Goal: Check status: Check status

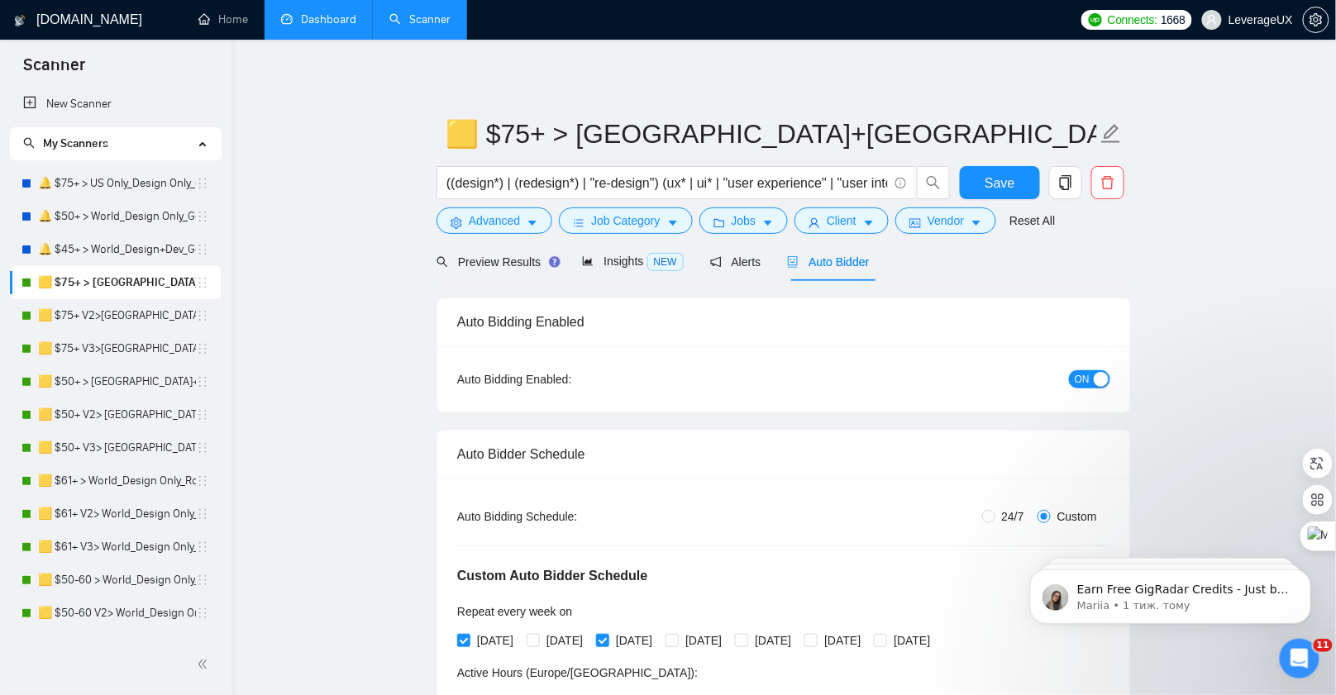
scroll to position [470, 0]
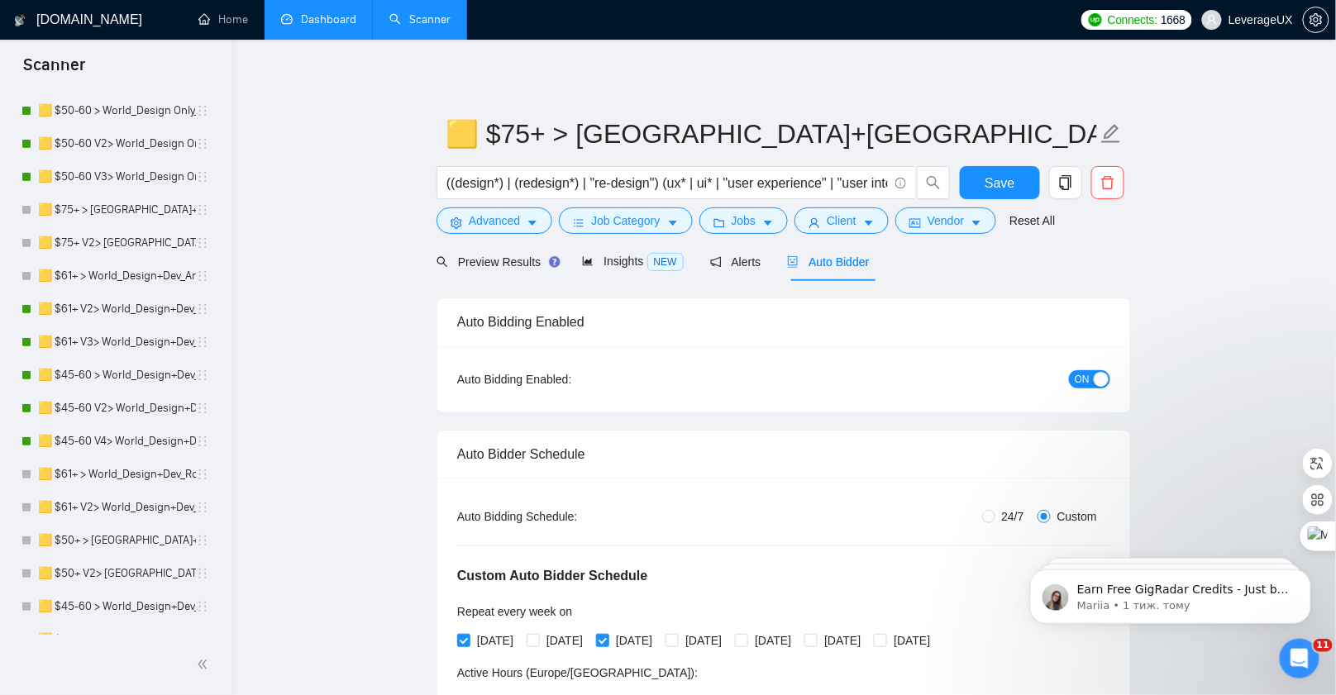
click at [327, 26] on link "Dashboard" at bounding box center [318, 19] width 75 height 14
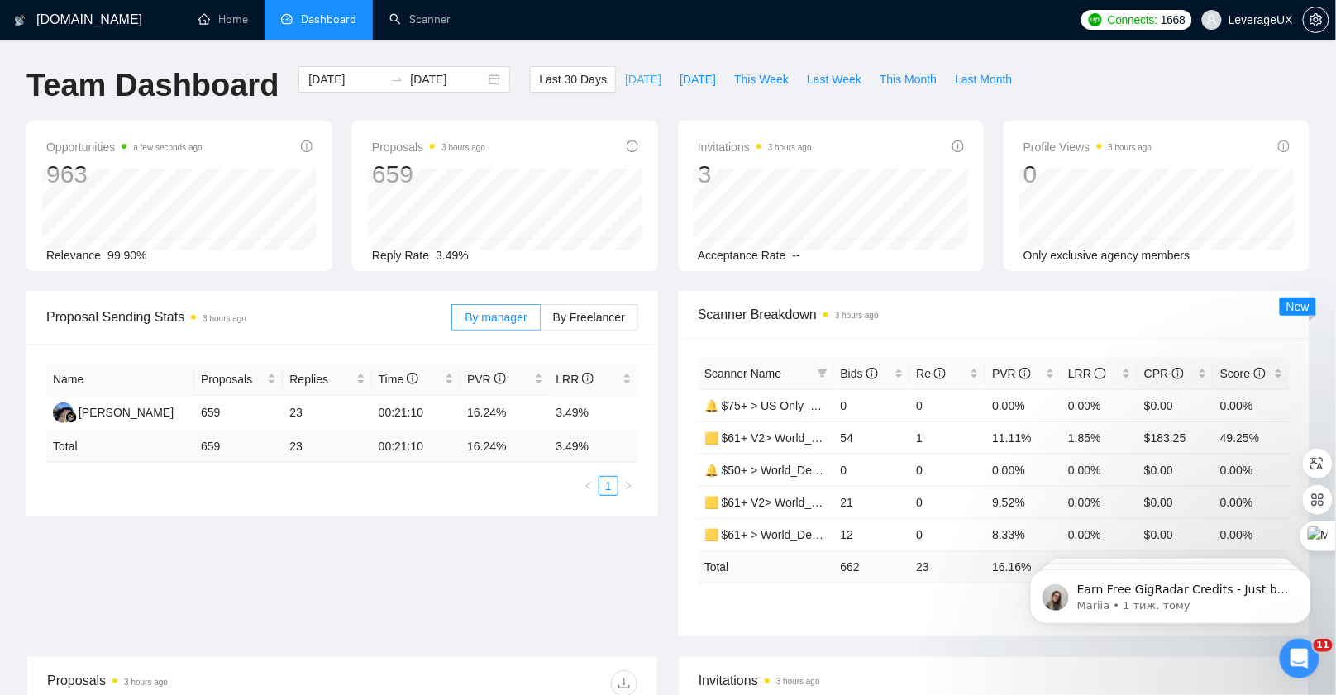
click at [635, 81] on span "[DATE]" at bounding box center [643, 79] width 36 height 18
type input "[DATE]"
click at [555, 81] on span "Last 30 Days" at bounding box center [573, 79] width 68 height 18
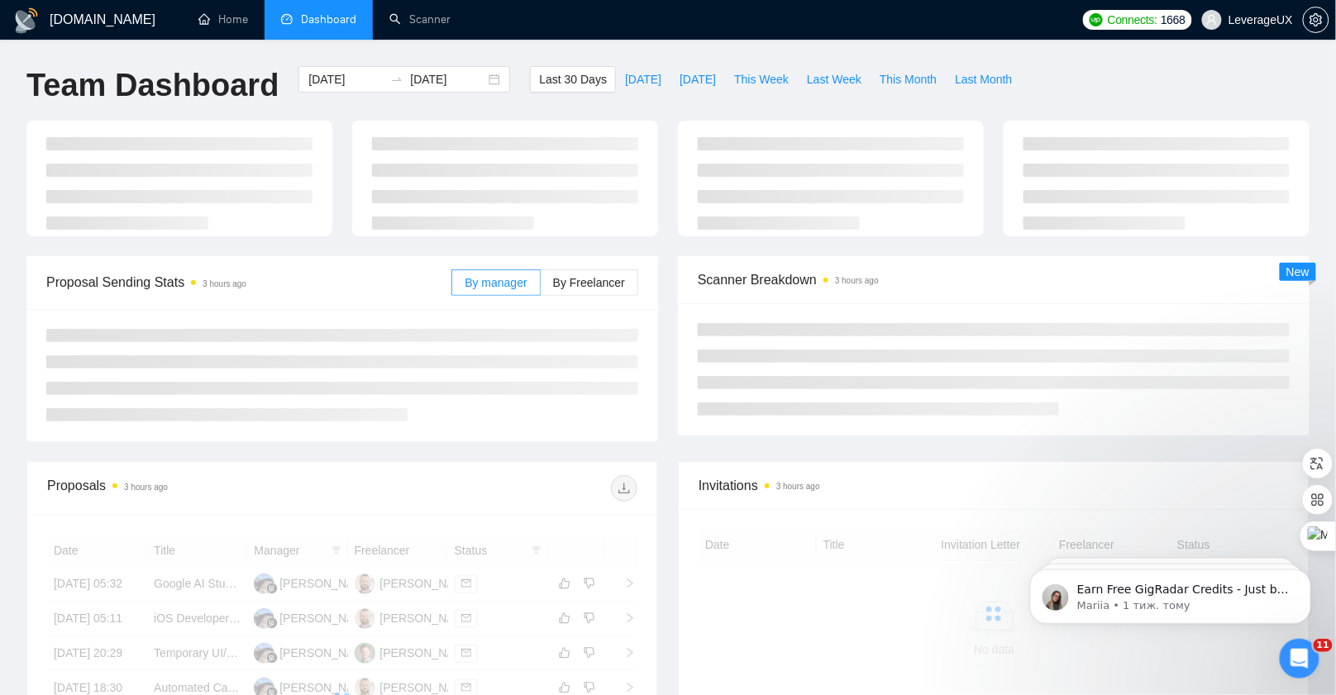
type input "[DATE]"
click at [637, 85] on span "[DATE]" at bounding box center [643, 79] width 36 height 18
type input "[DATE]"
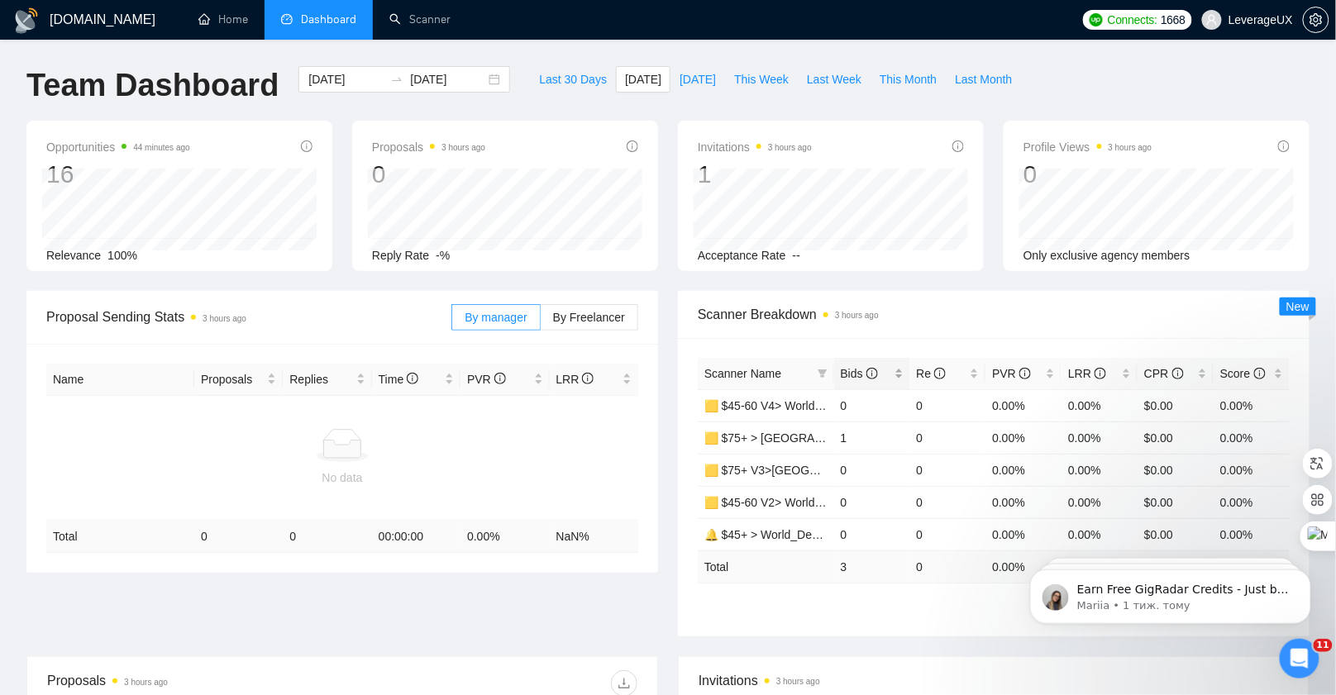
click at [857, 382] on div "Bids" at bounding box center [872, 374] width 63 height 18
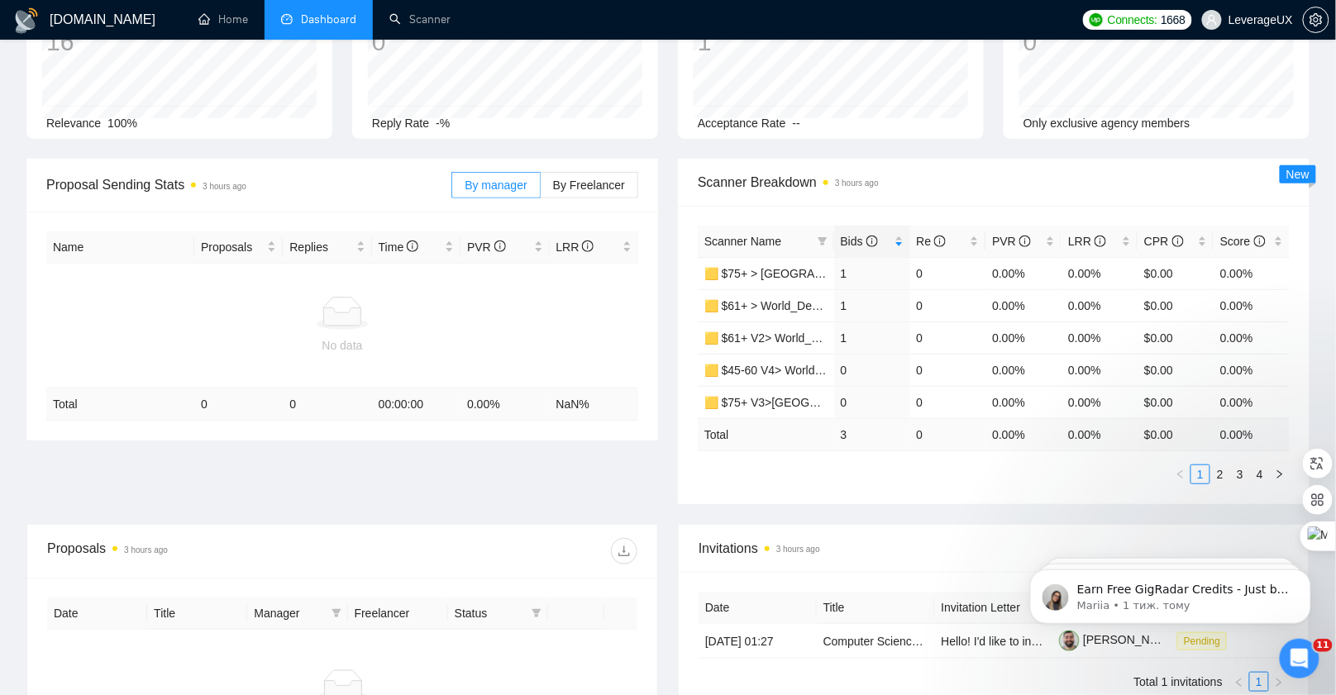
scroll to position [133, 0]
